Goal: Check status: Check status

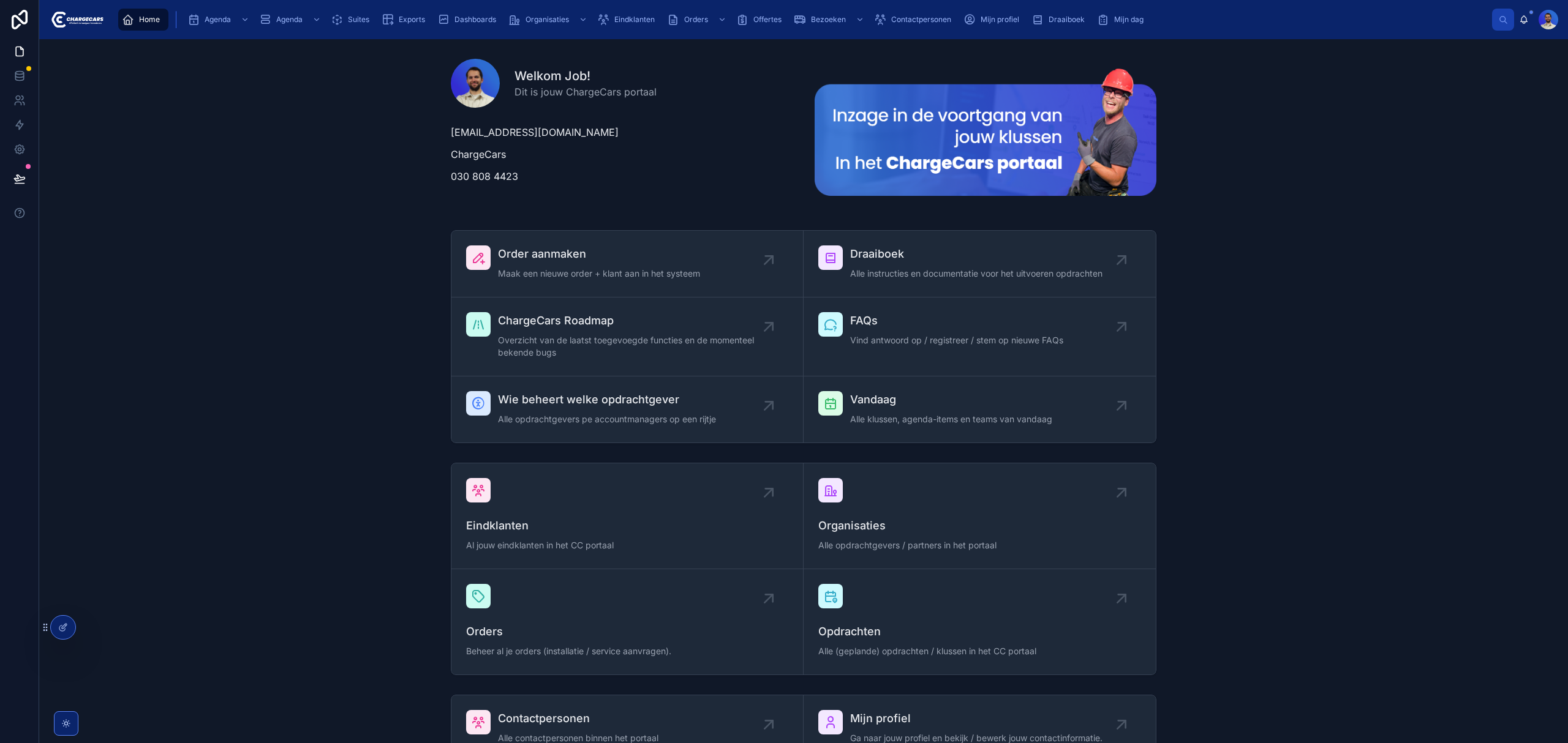
click at [640, 16] on span "Eindklanten" at bounding box center [635, 20] width 41 height 10
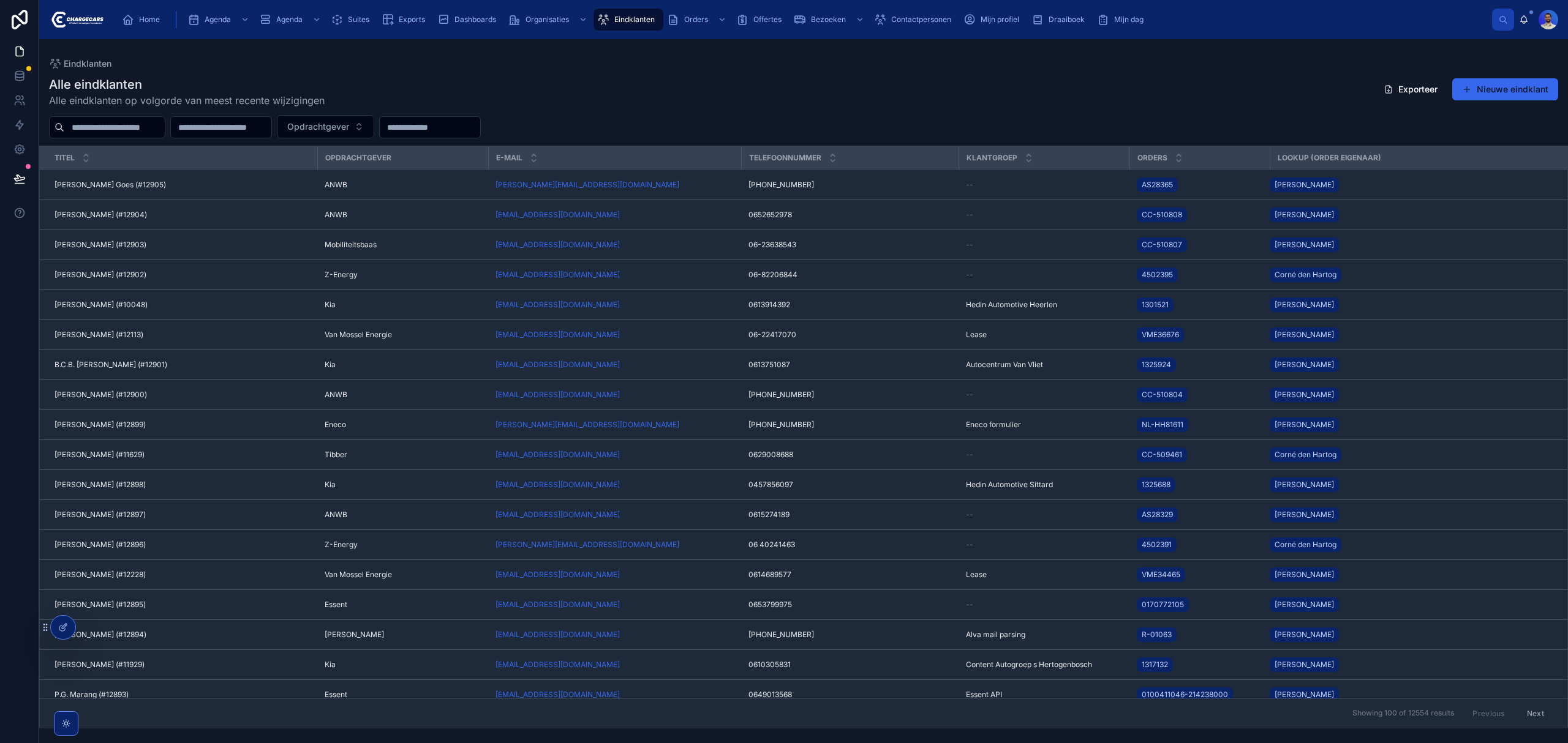
click at [106, 125] on input "text" at bounding box center [114, 127] width 100 height 17
paste input "**********"
type input "**********"
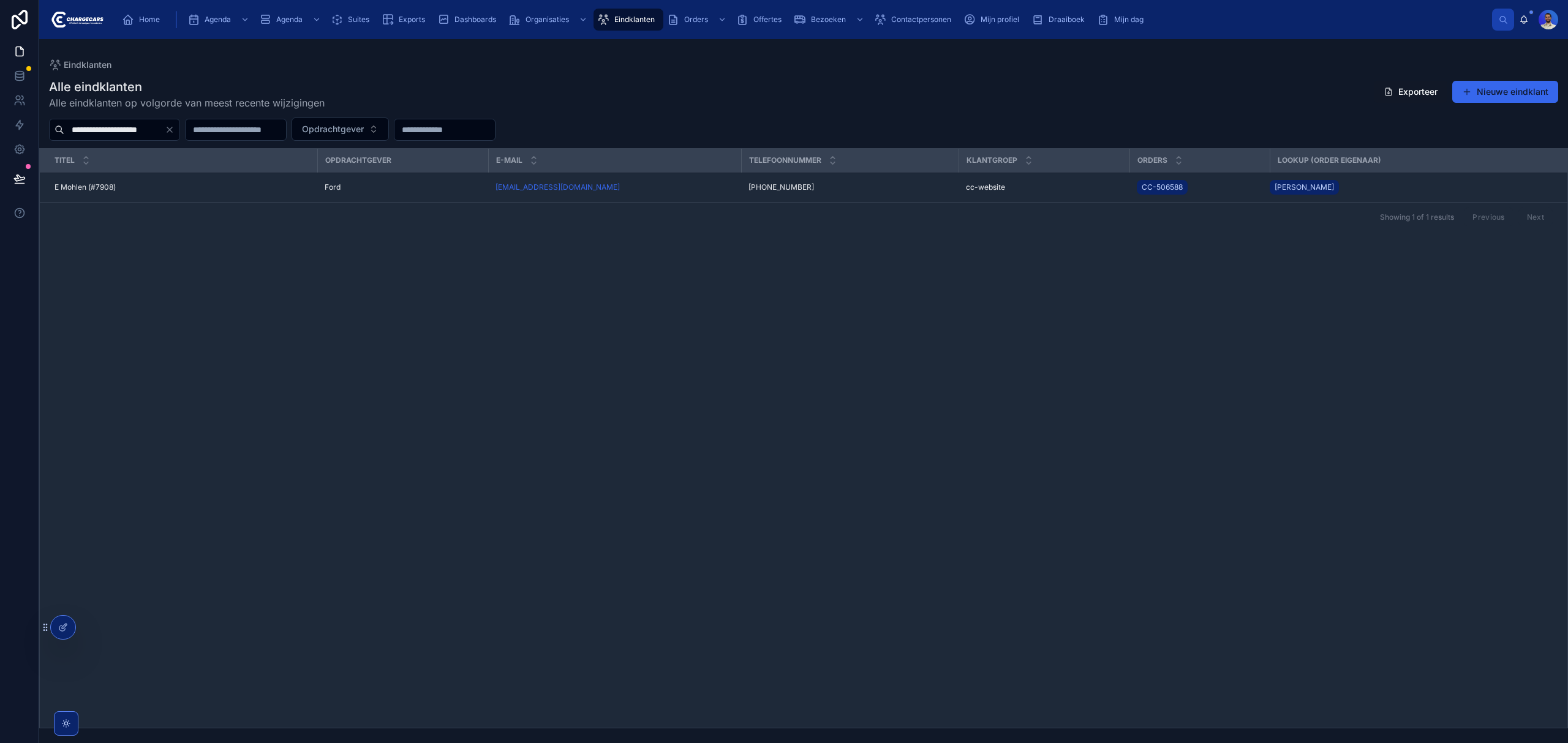
click at [253, 187] on div "E Mohlen (#7908) E Mohlen (#7908)" at bounding box center [182, 187] width 255 height 10
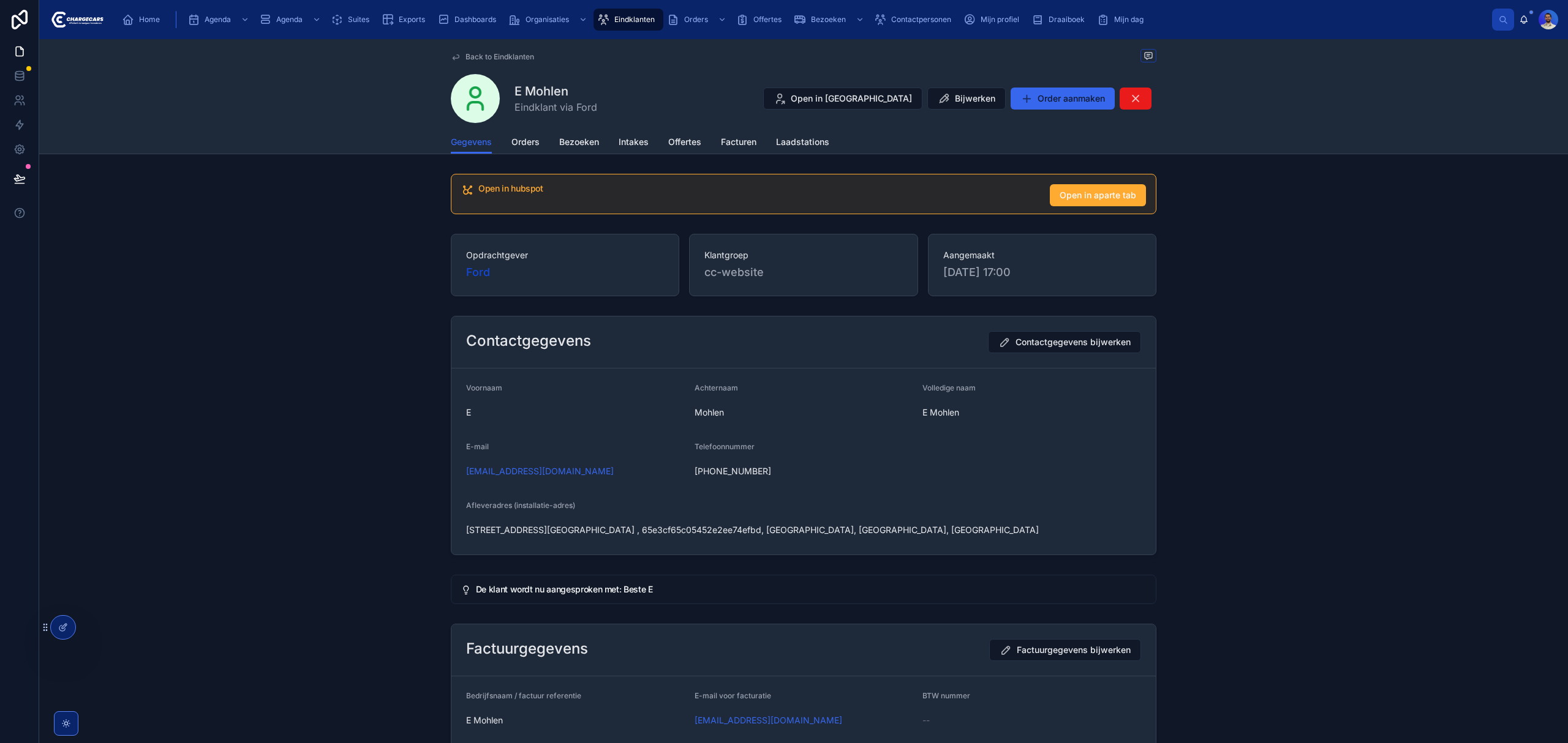
click at [528, 143] on span "Orders" at bounding box center [525, 142] width 28 height 12
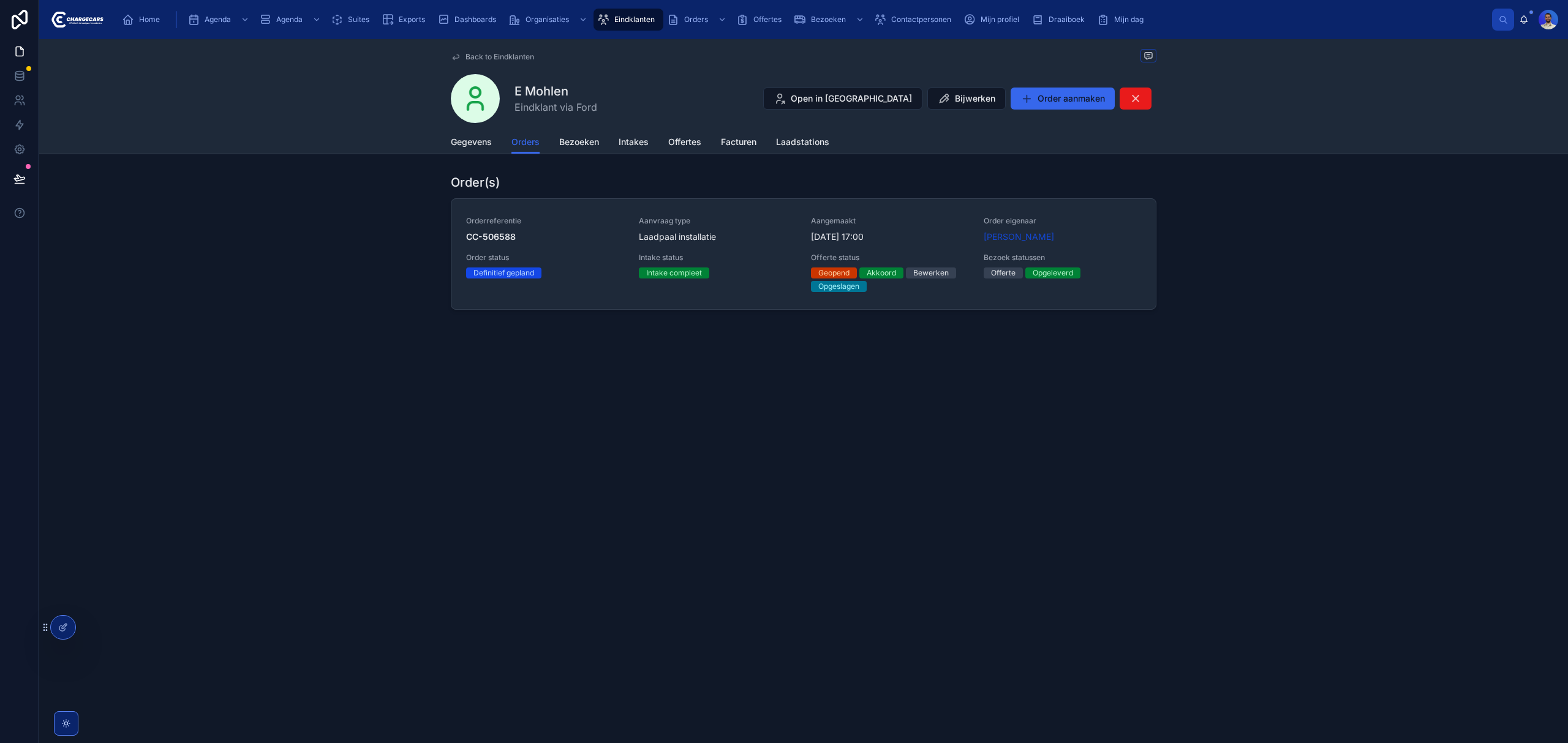
click at [776, 238] on div "Laadpaal installatie" at bounding box center [717, 236] width 158 height 12
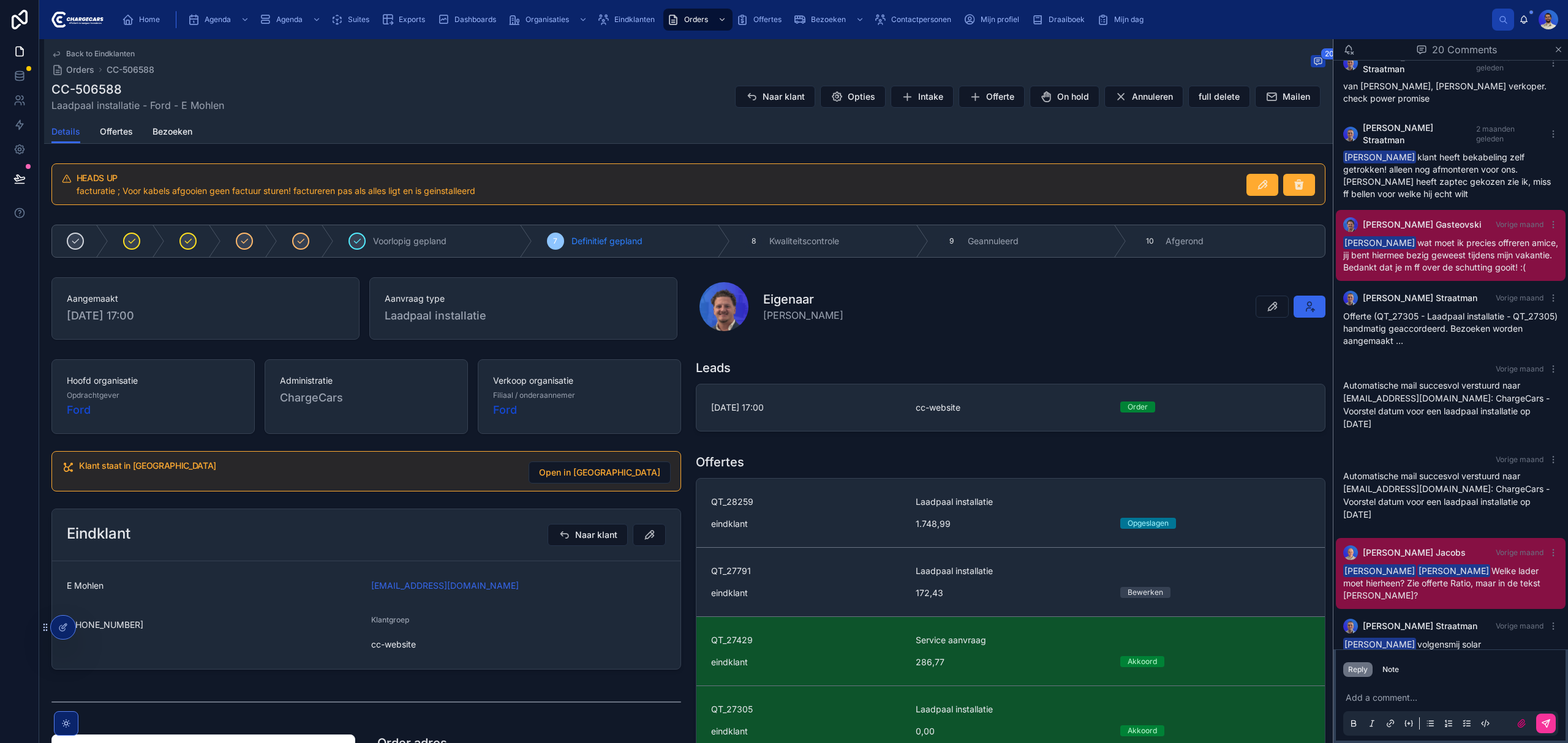
click at [1044, 500] on div "Laadpaal installatie" at bounding box center [1113, 501] width 394 height 12
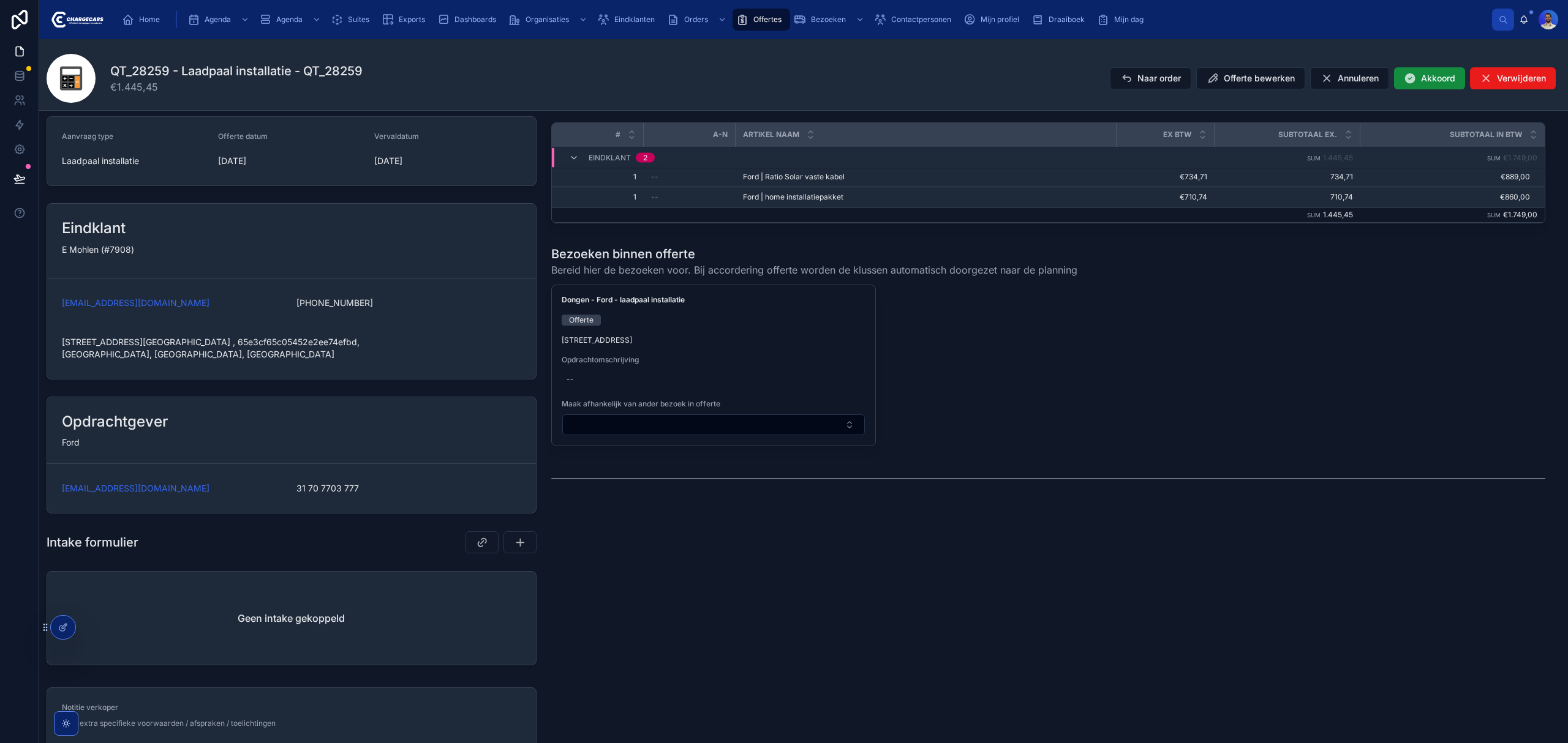
scroll to position [245, 0]
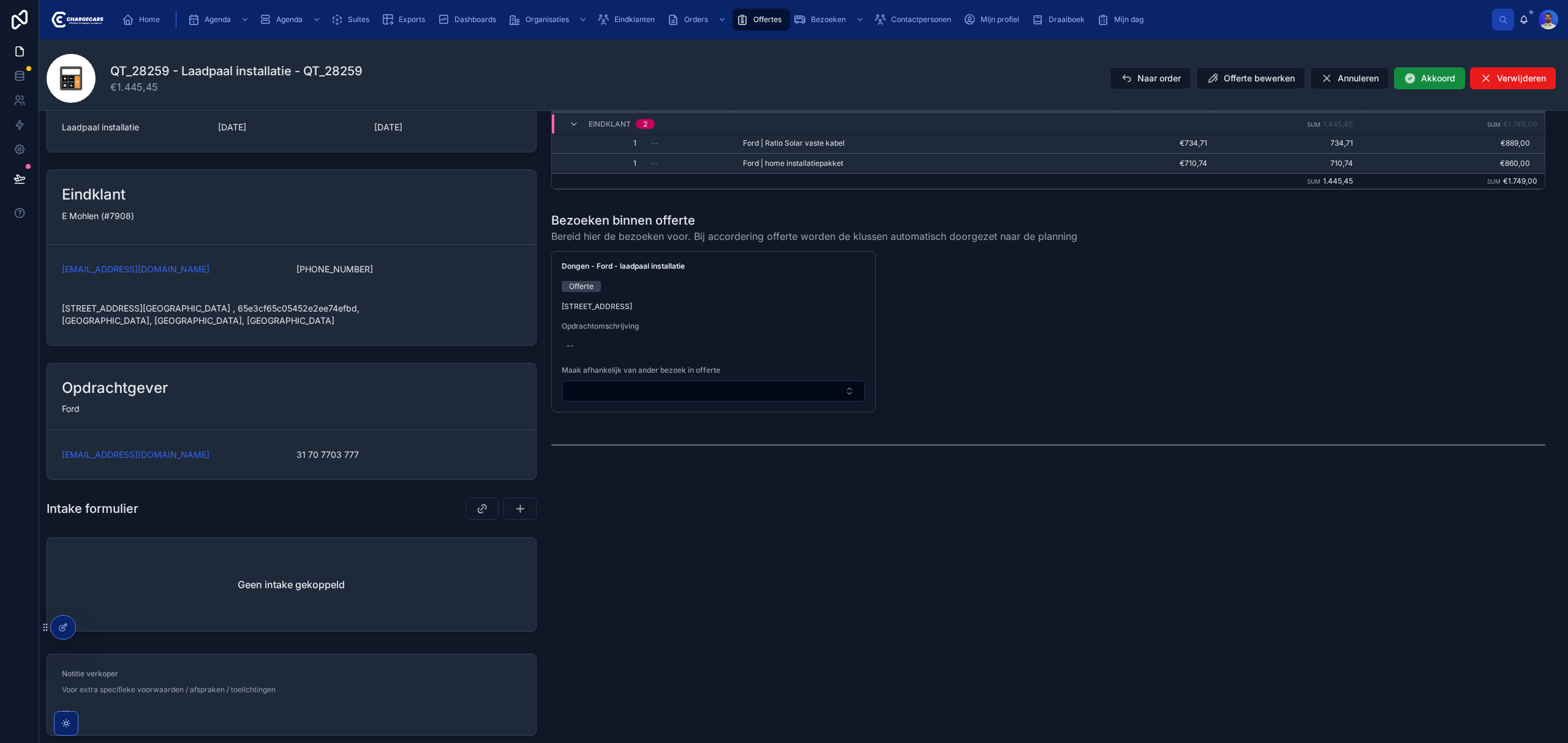
drag, startPoint x: 926, startPoint y: 485, endPoint x: 920, endPoint y: 482, distance: 6.7
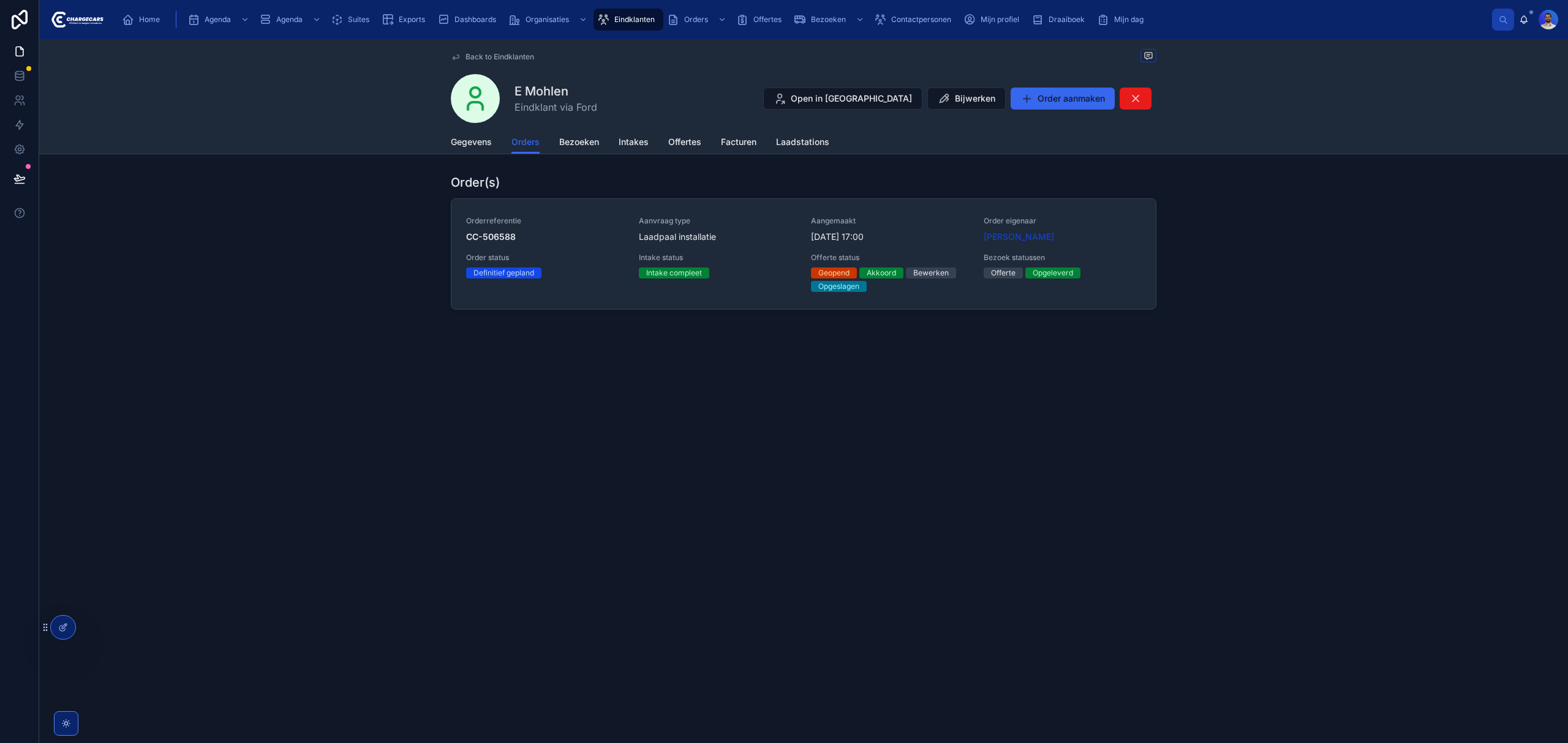
click at [628, 18] on span "Eindklanten" at bounding box center [635, 20] width 41 height 10
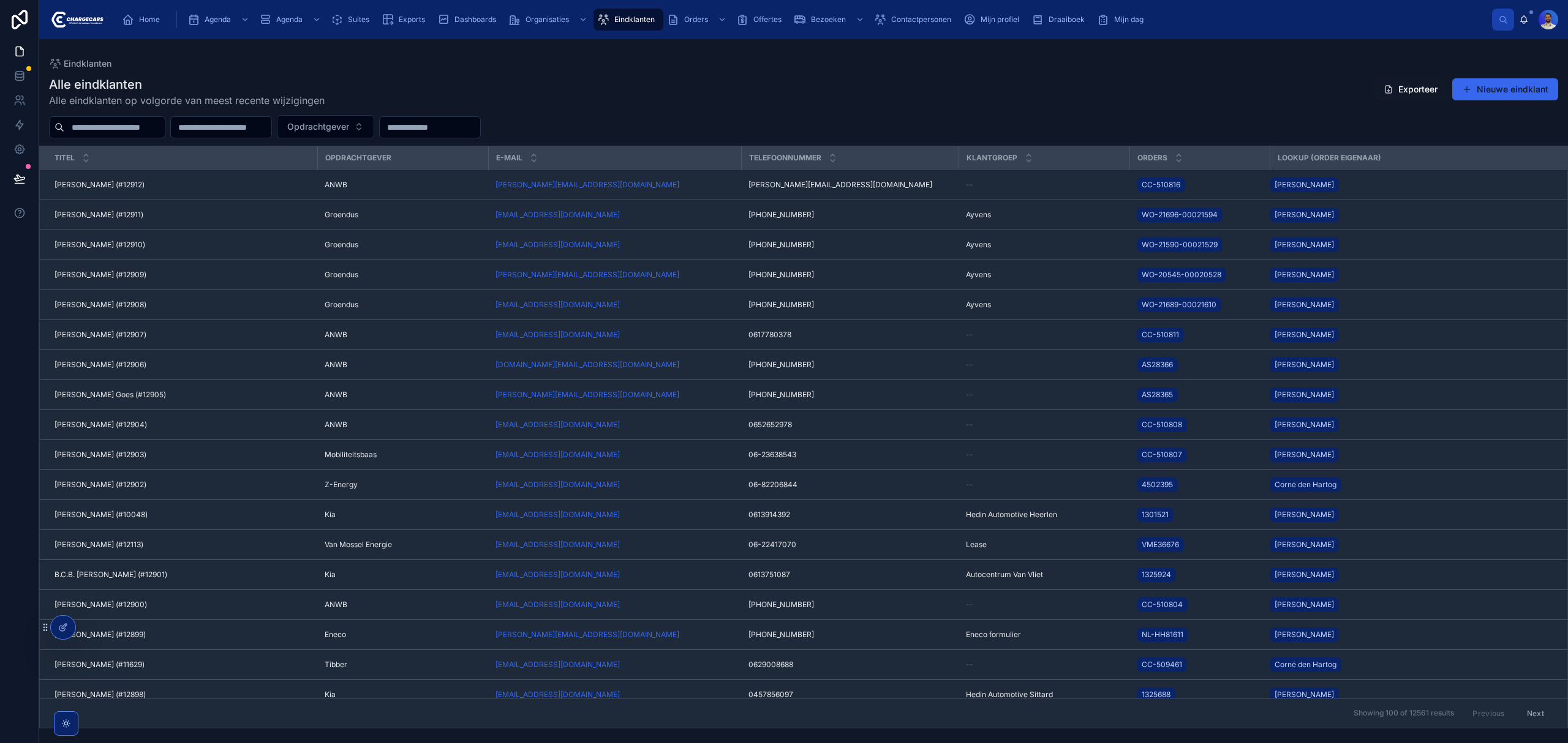
click at [141, 125] on input "text" at bounding box center [114, 127] width 100 height 17
type input "******"
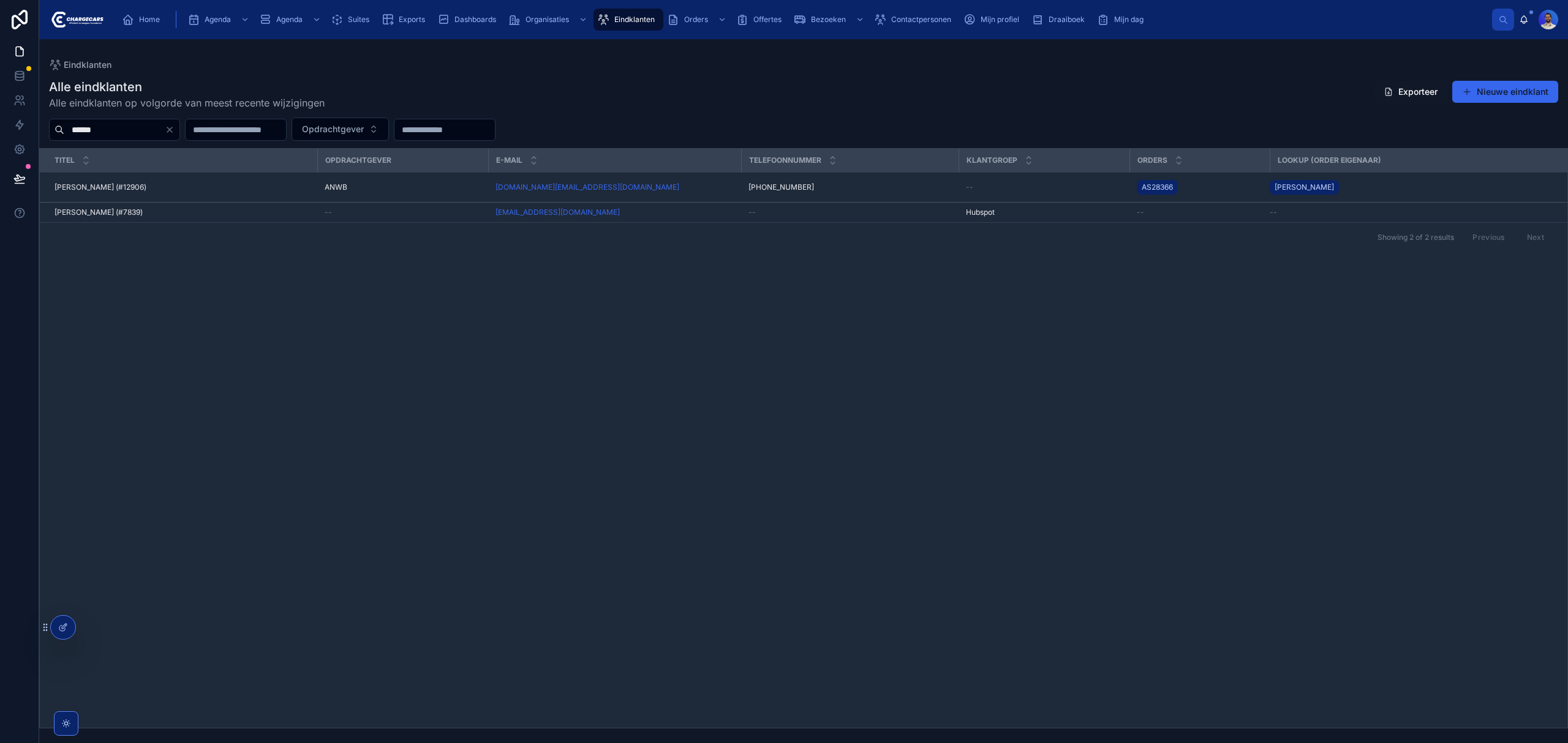
click at [150, 182] on div "[PERSON_NAME] (#12906) [PERSON_NAME] (#12906)" at bounding box center [182, 187] width 255 height 10
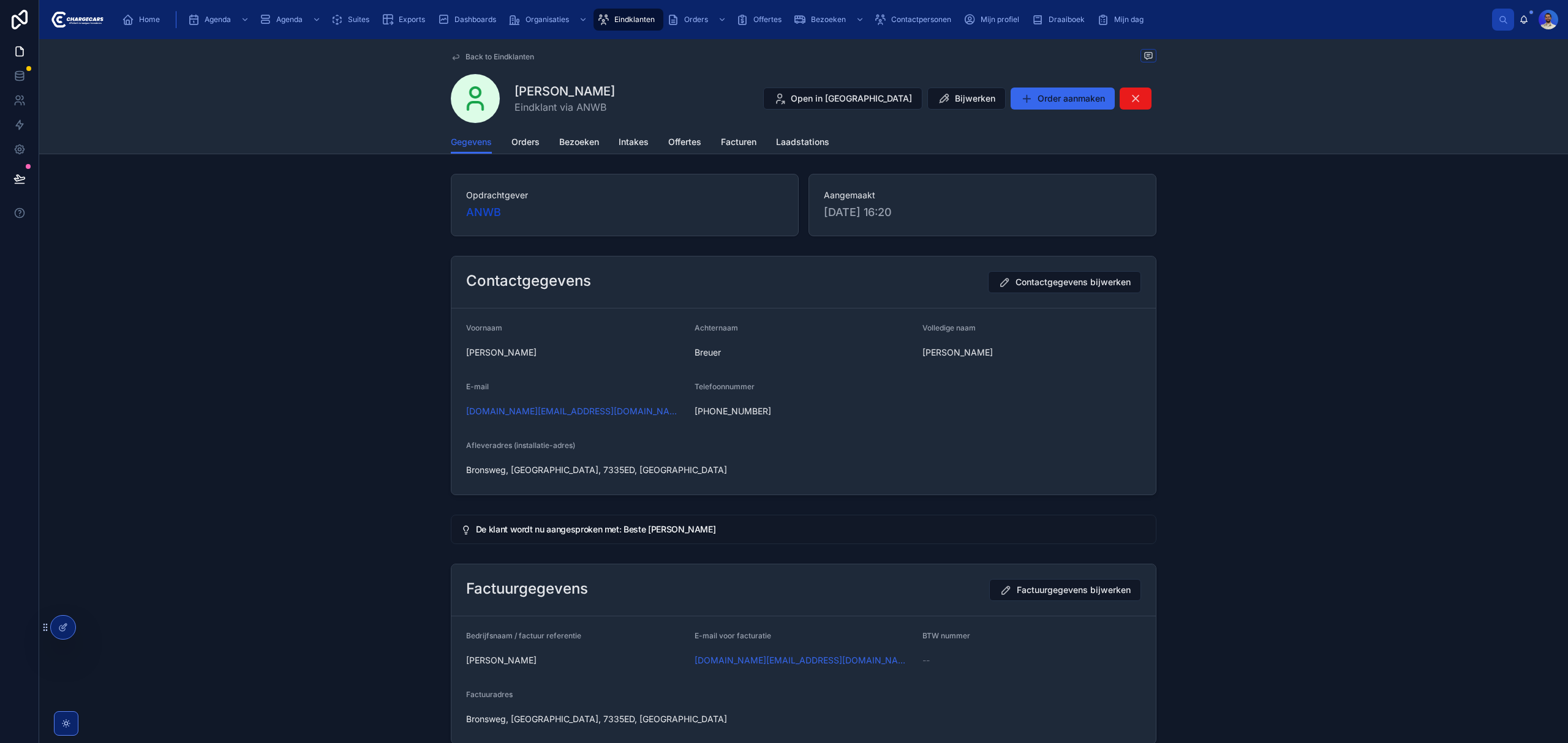
click at [523, 146] on span "Orders" at bounding box center [525, 142] width 28 height 12
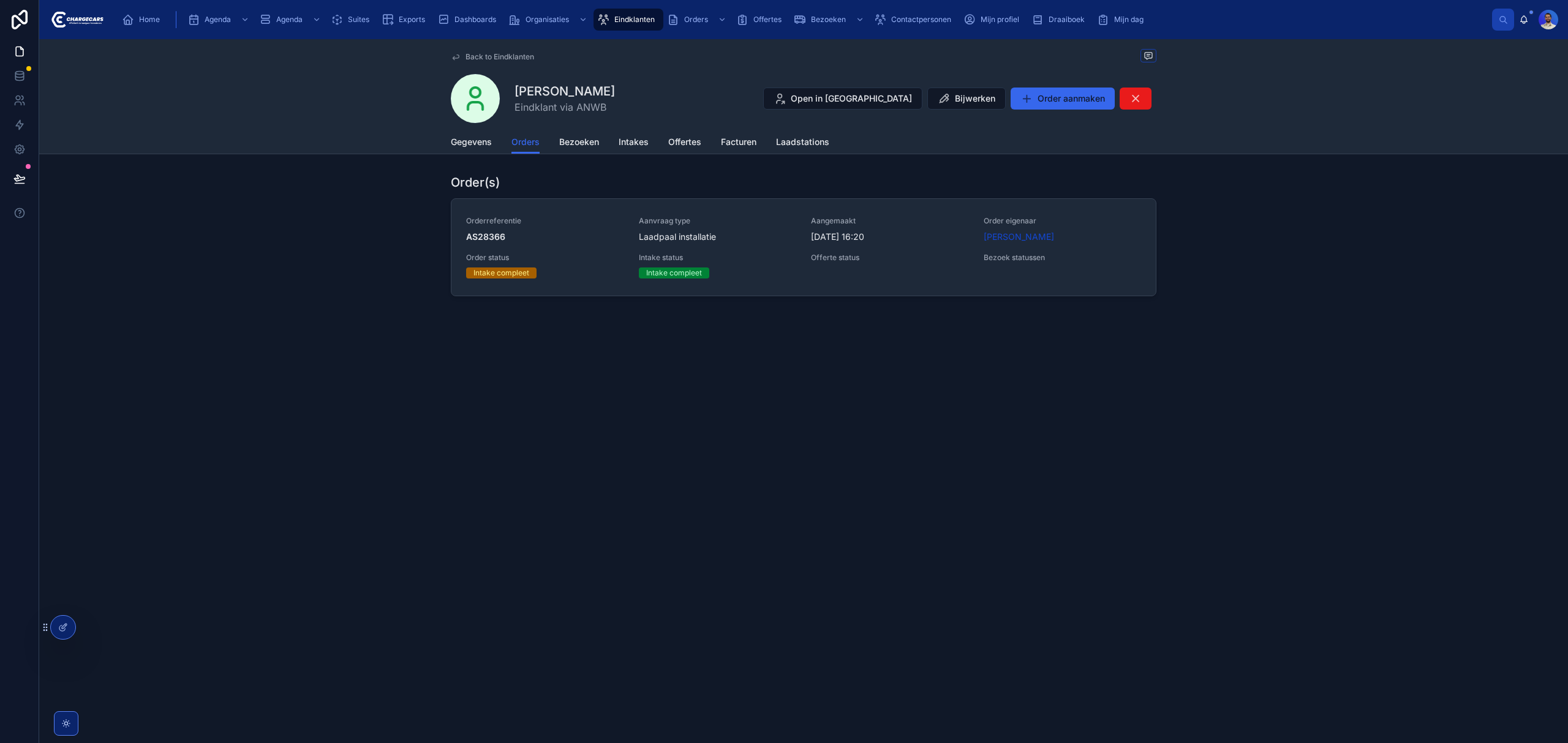
click at [836, 231] on div "Aangemaakt [DATE] 16:20" at bounding box center [889, 229] width 158 height 27
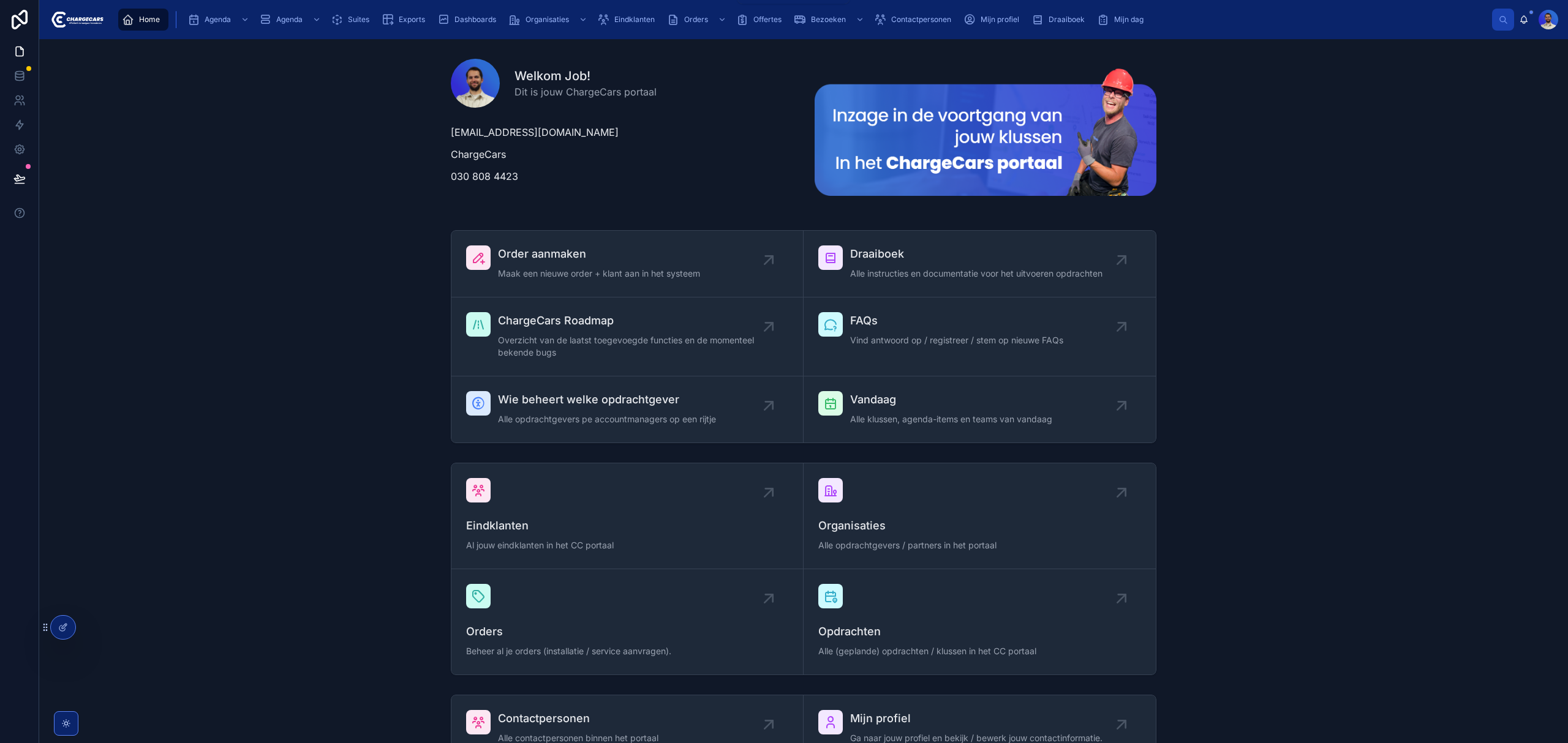
click at [699, 25] on div "Orders" at bounding box center [698, 20] width 62 height 20
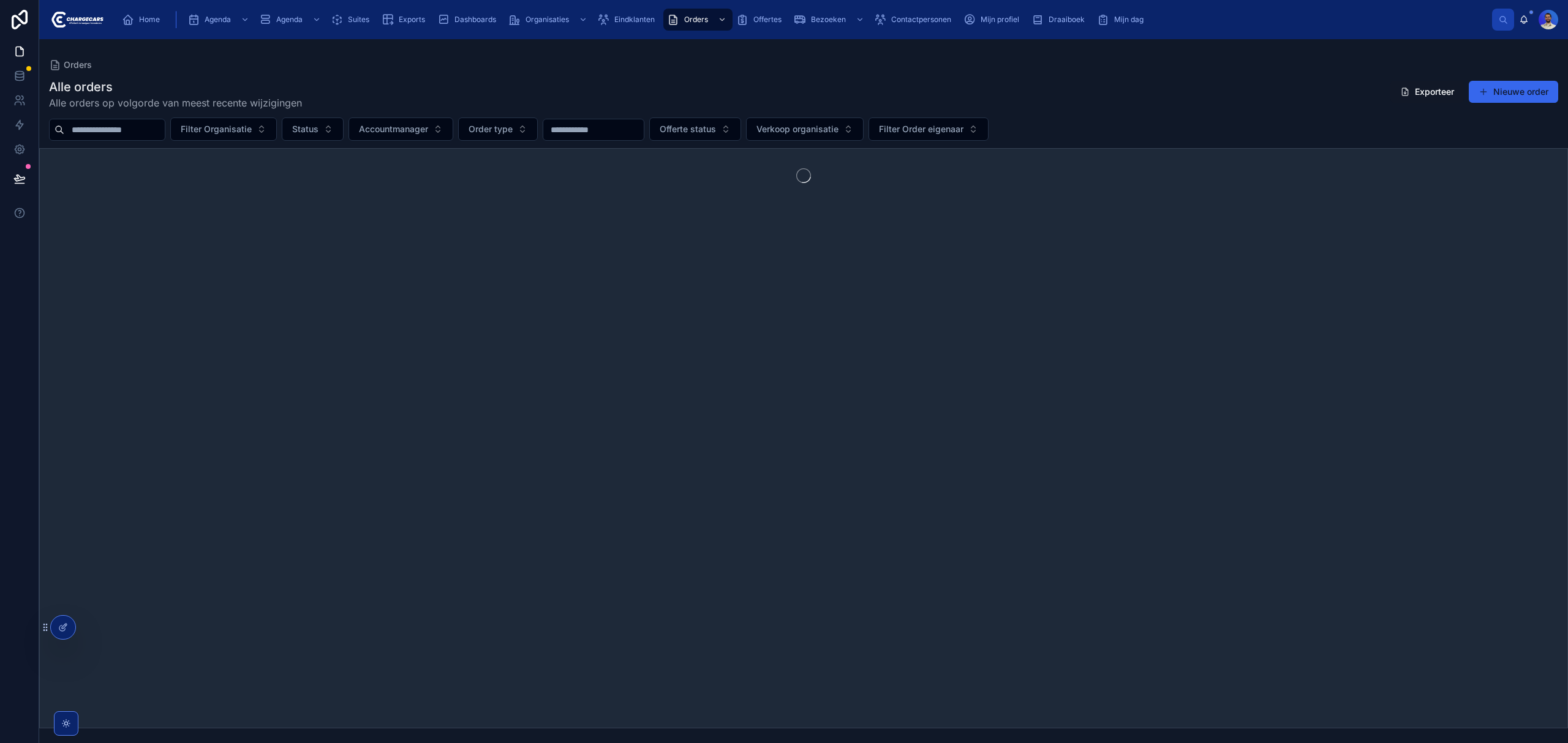
click at [119, 135] on input "text" at bounding box center [114, 130] width 100 height 17
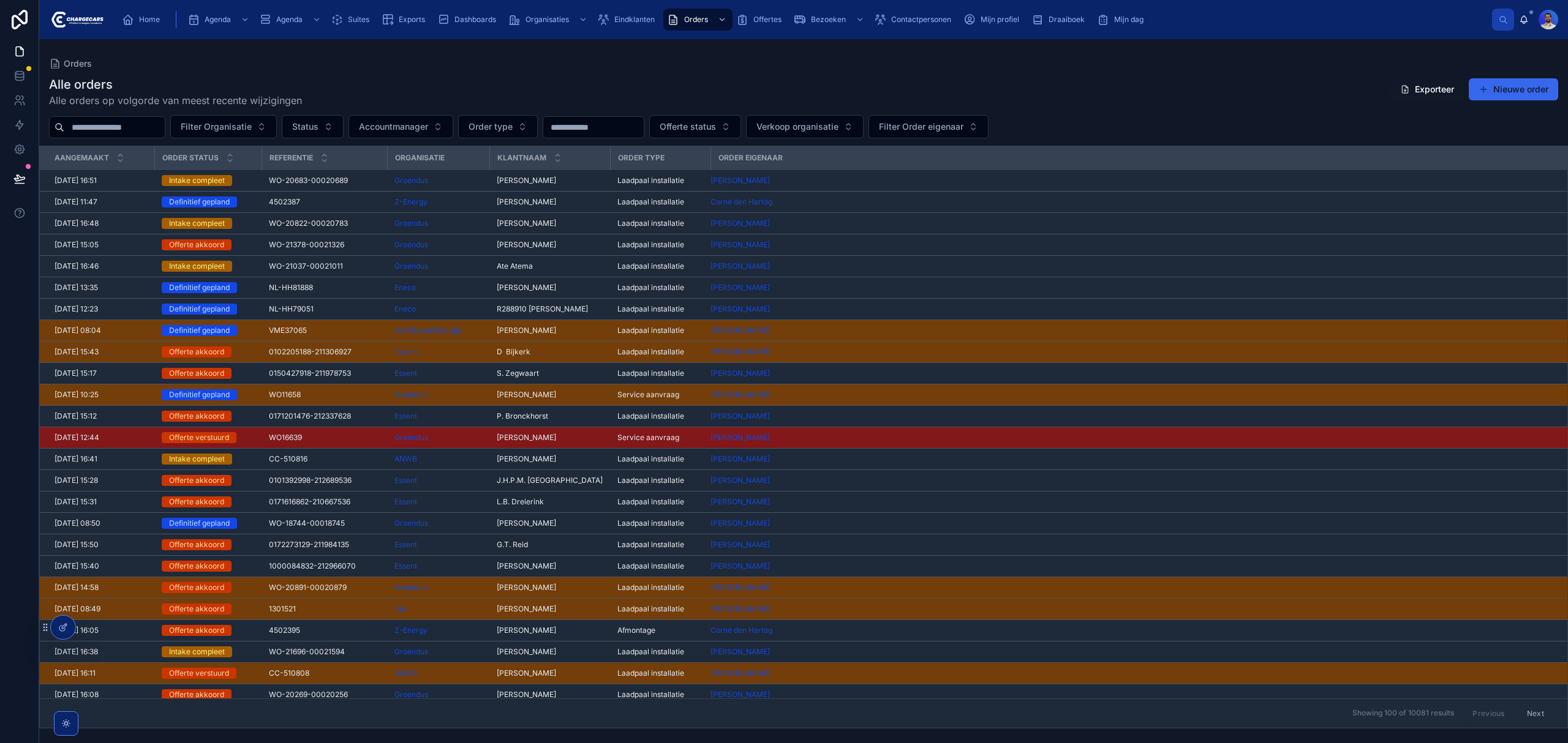
click at [128, 128] on input "text" at bounding box center [114, 127] width 100 height 17
click at [373, 36] on div "Home Agenda Agenda Suites Exports Dashboards Organisaties Eindklanten Orders Of…" at bounding box center [804, 20] width 1529 height 39
click at [637, 20] on span "Eindklanten" at bounding box center [635, 20] width 41 height 10
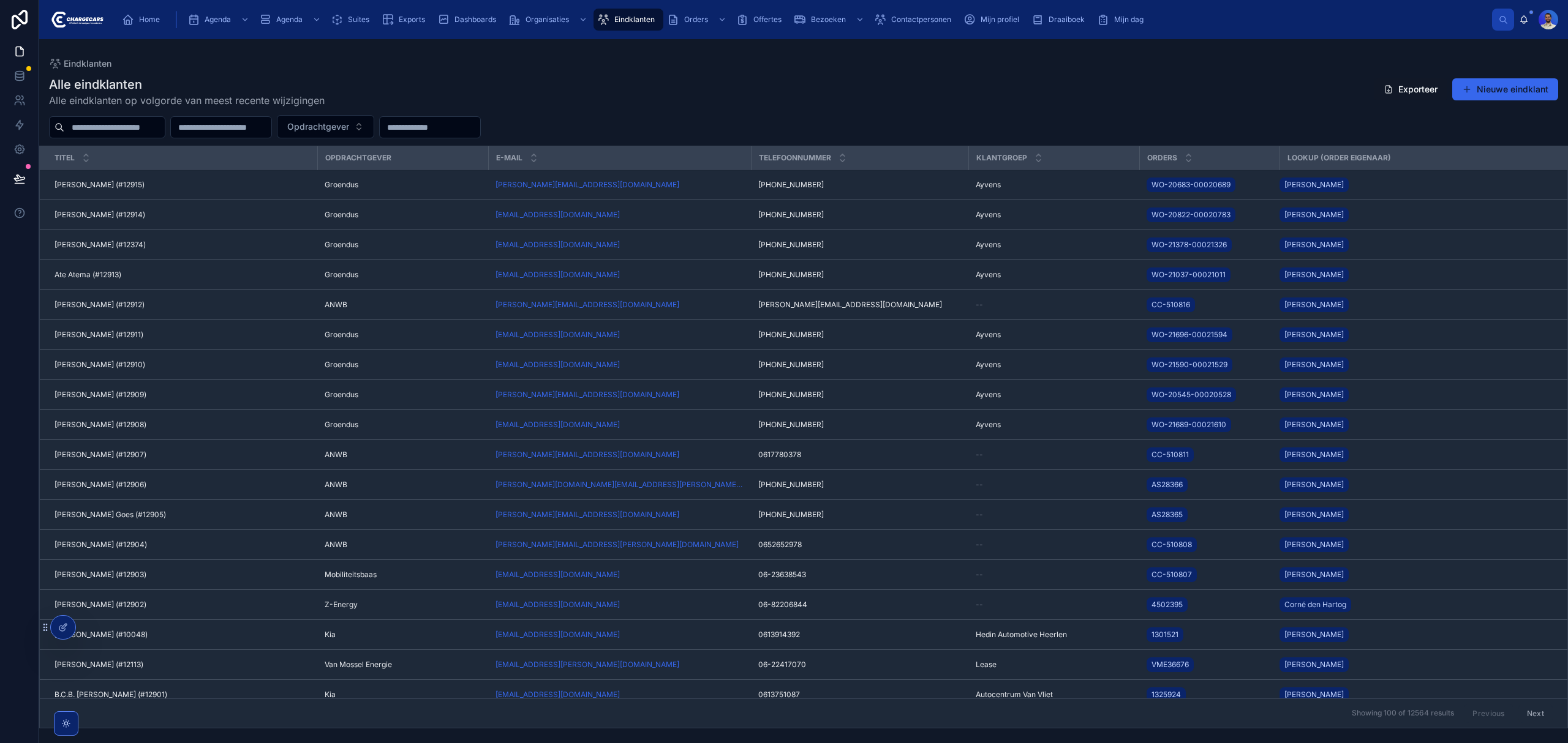
click at [123, 118] on div at bounding box center [107, 127] width 116 height 22
click at [123, 130] on input "text" at bounding box center [114, 127] width 100 height 17
